Goal: Information Seeking & Learning: Learn about a topic

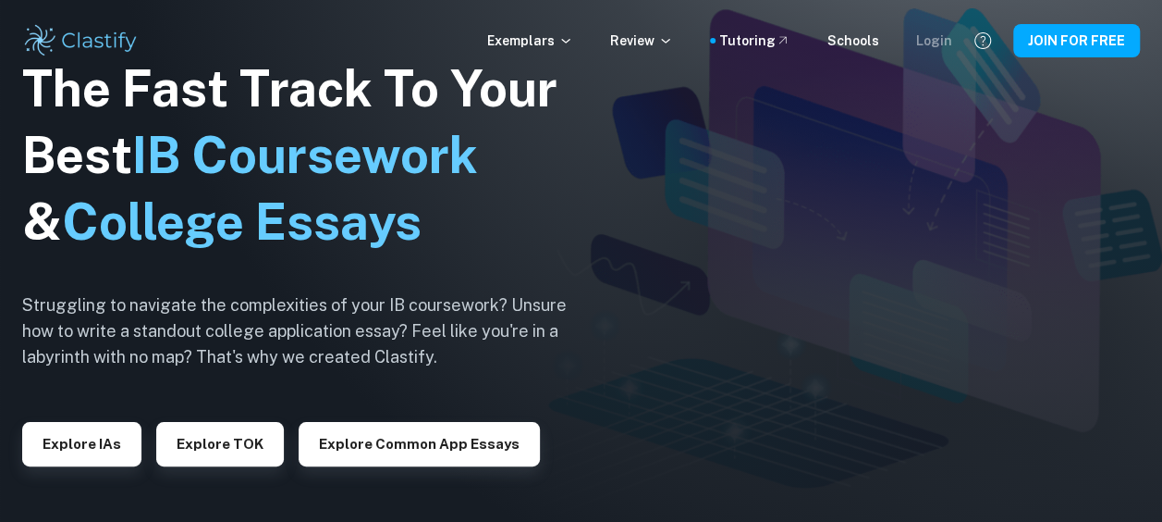
click at [948, 47] on div "Login" at bounding box center [934, 41] width 36 height 20
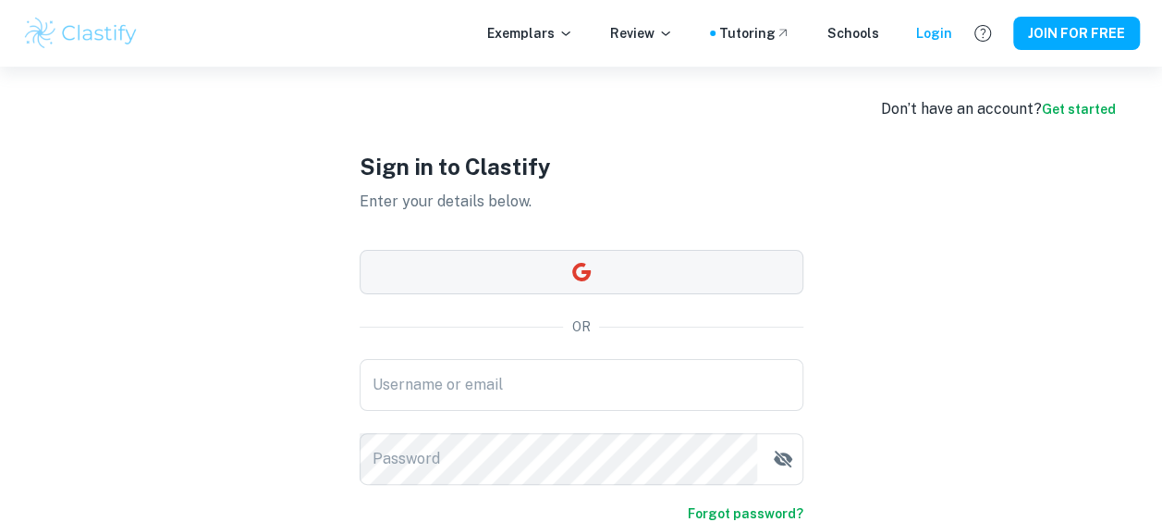
scroll to position [159, 0]
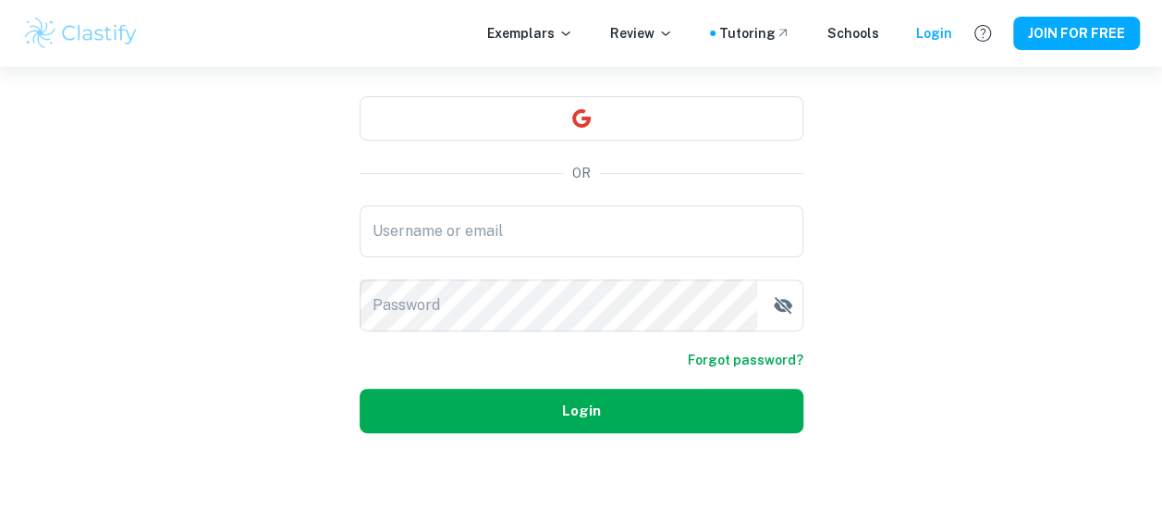
click at [745, 404] on button "Login" at bounding box center [582, 410] width 444 height 44
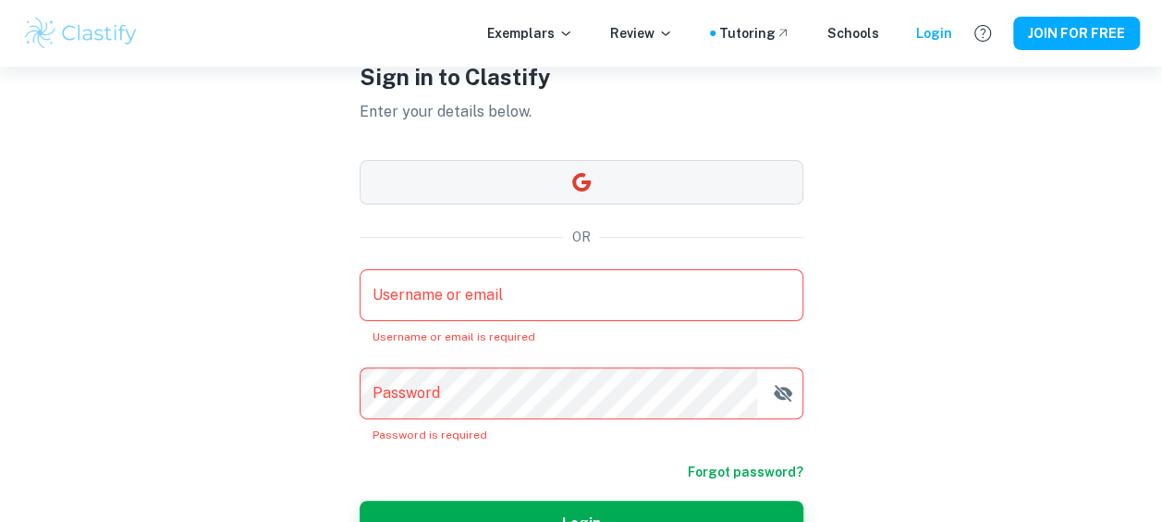
scroll to position [67, 0]
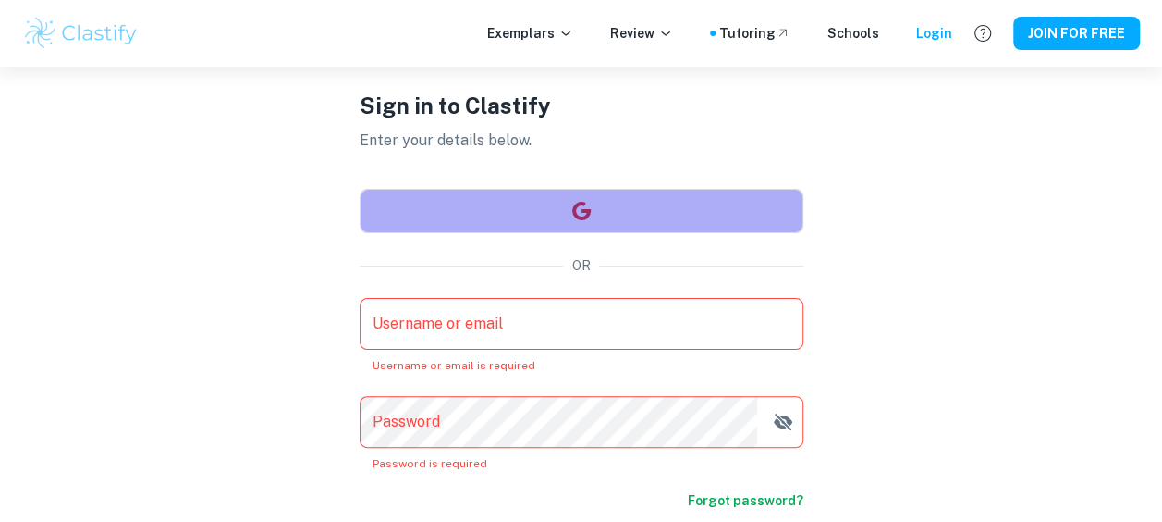
click at [675, 215] on button "button" at bounding box center [582, 211] width 444 height 44
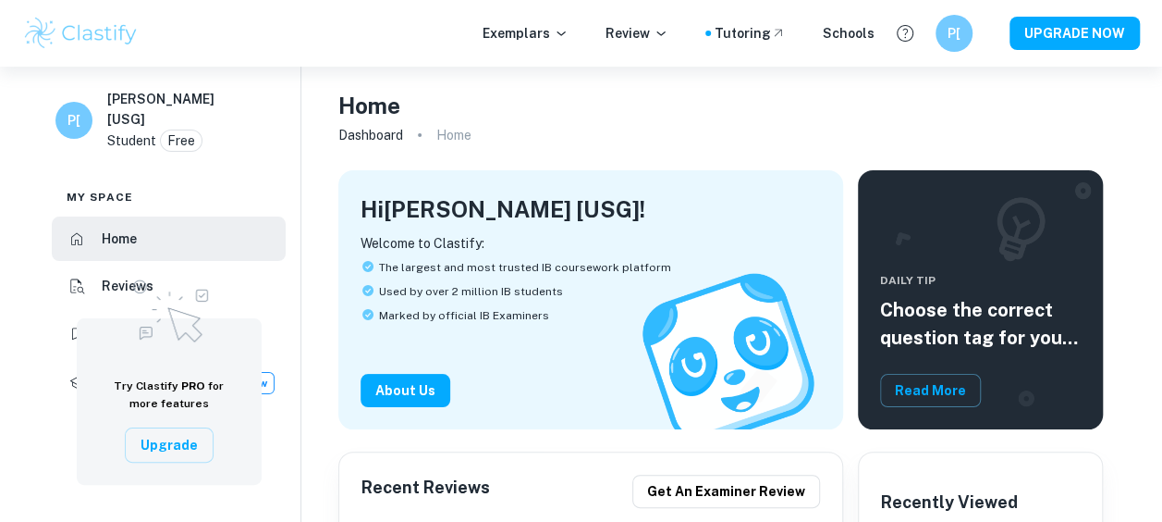
click at [43, 289] on div "My space Home Reviews Bookmarks Tutoring New" at bounding box center [169, 285] width 264 height 239
click at [177, 320] on img at bounding box center [169, 308] width 92 height 80
click at [149, 337] on img at bounding box center [169, 308] width 92 height 80
click at [0, 337] on html "We value your privacy We use cookies to enhance your browsing experience, serve…" at bounding box center [581, 261] width 1162 height 522
click at [170, 444] on button "Upgrade" at bounding box center [169, 444] width 89 height 35
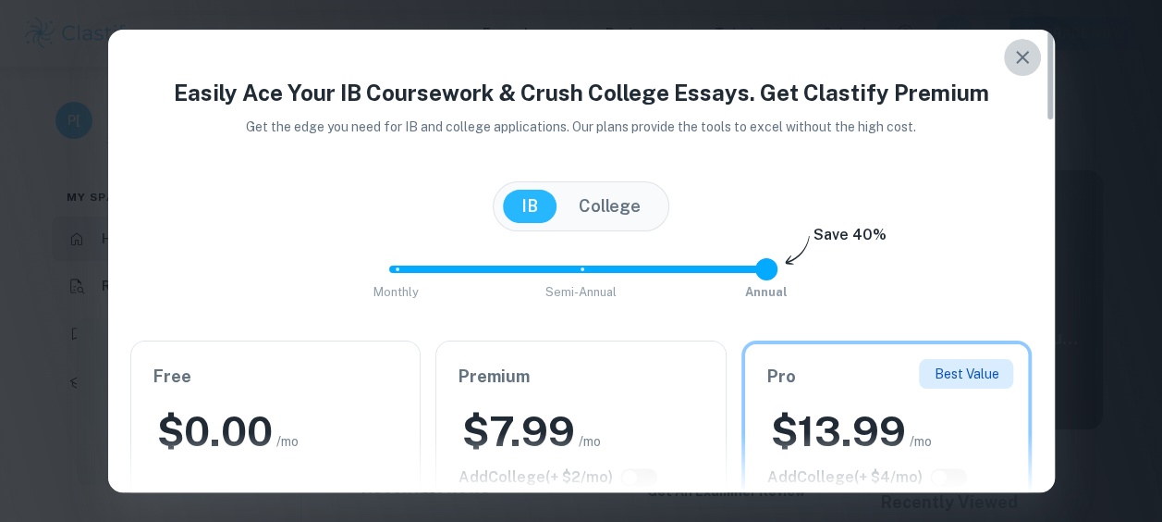
click at [1022, 50] on icon "button" at bounding box center [1023, 57] width 22 height 22
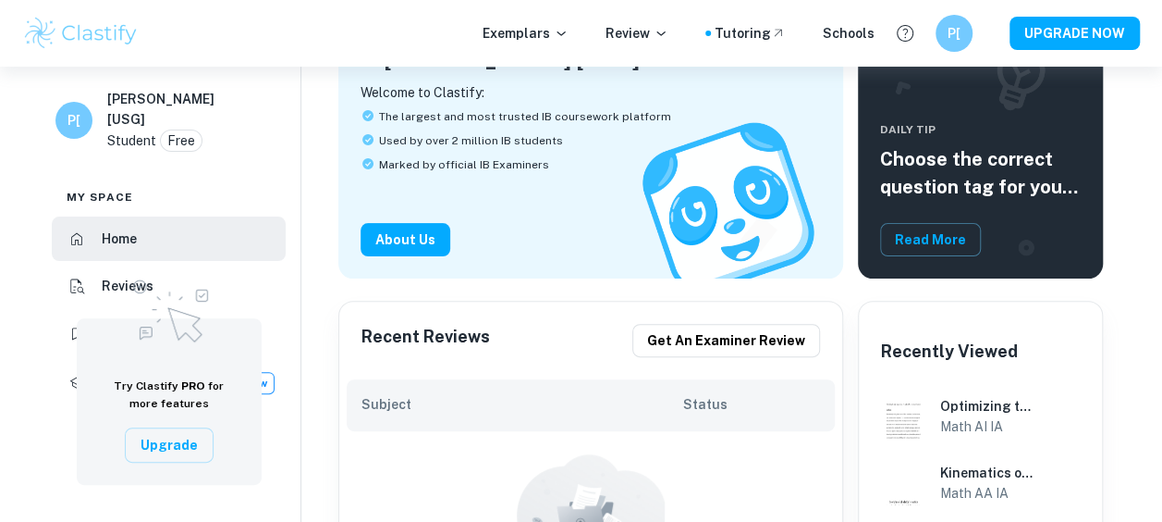
scroll to position [370, 0]
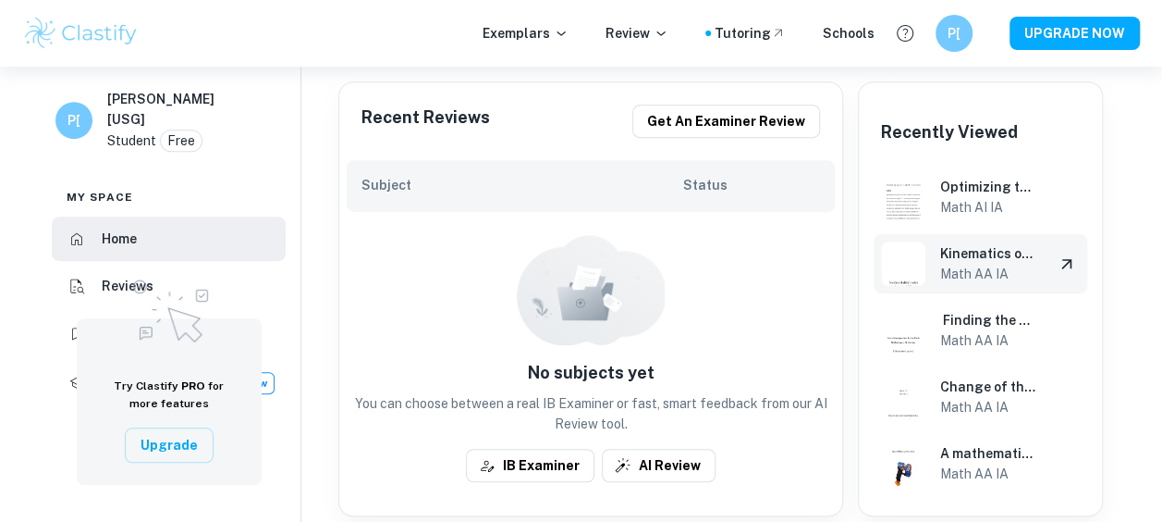
click at [989, 270] on h6 "Math AA IA" at bounding box center [989, 274] width 99 height 20
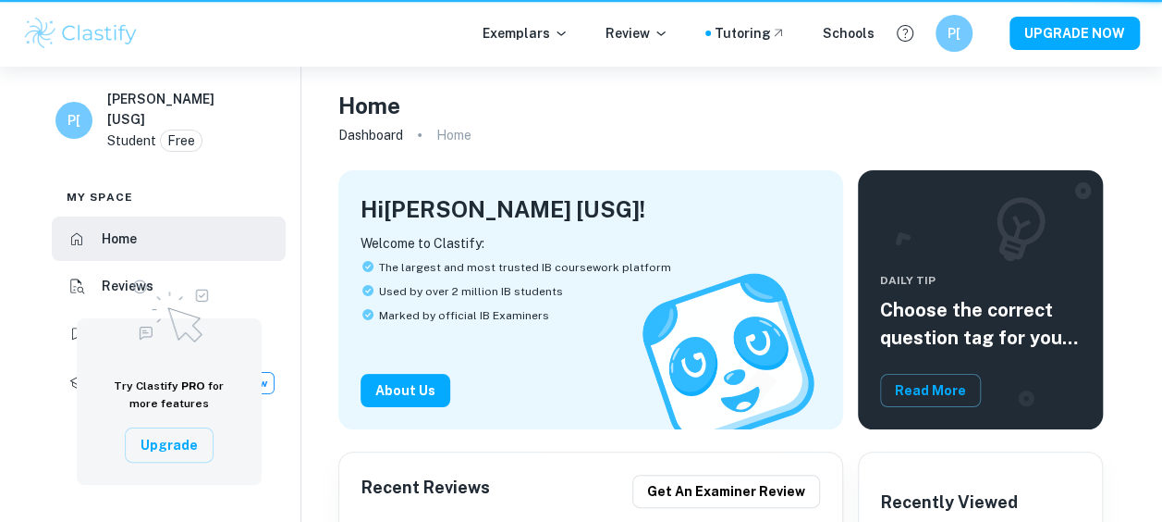
scroll to position [370, 0]
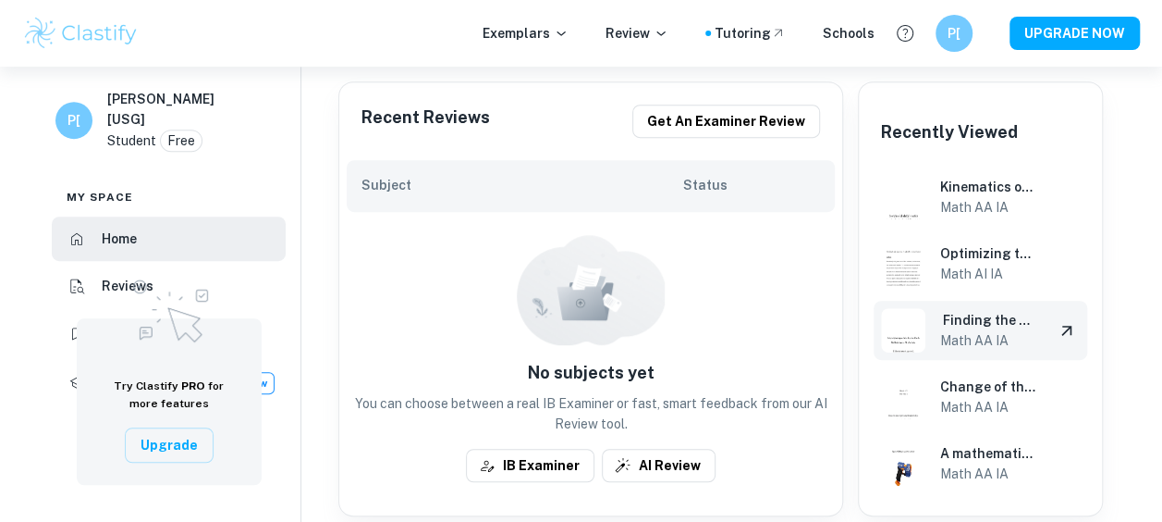
click at [987, 328] on h6 "‭ Finding the Optimal Angle of a Hockey Stick to Aerial Pass the‬ ‭Most Effecti…" at bounding box center [989, 320] width 99 height 20
